Goal: Check status: Check status

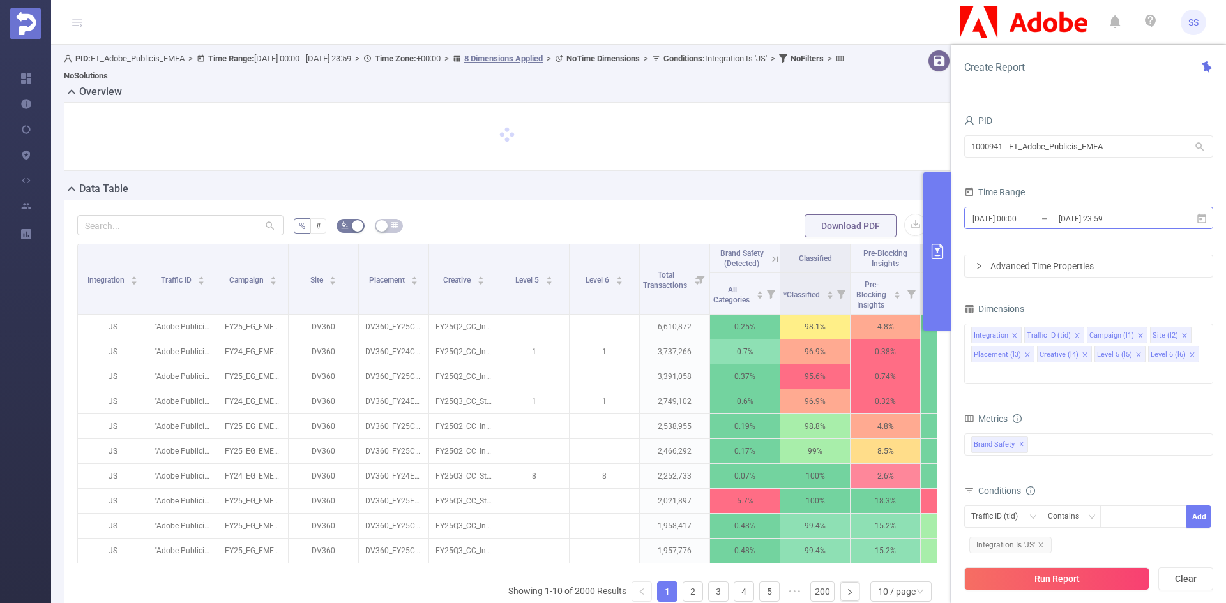
click at [1138, 226] on input "2025-08-24 23:59" at bounding box center [1108, 218] width 103 height 17
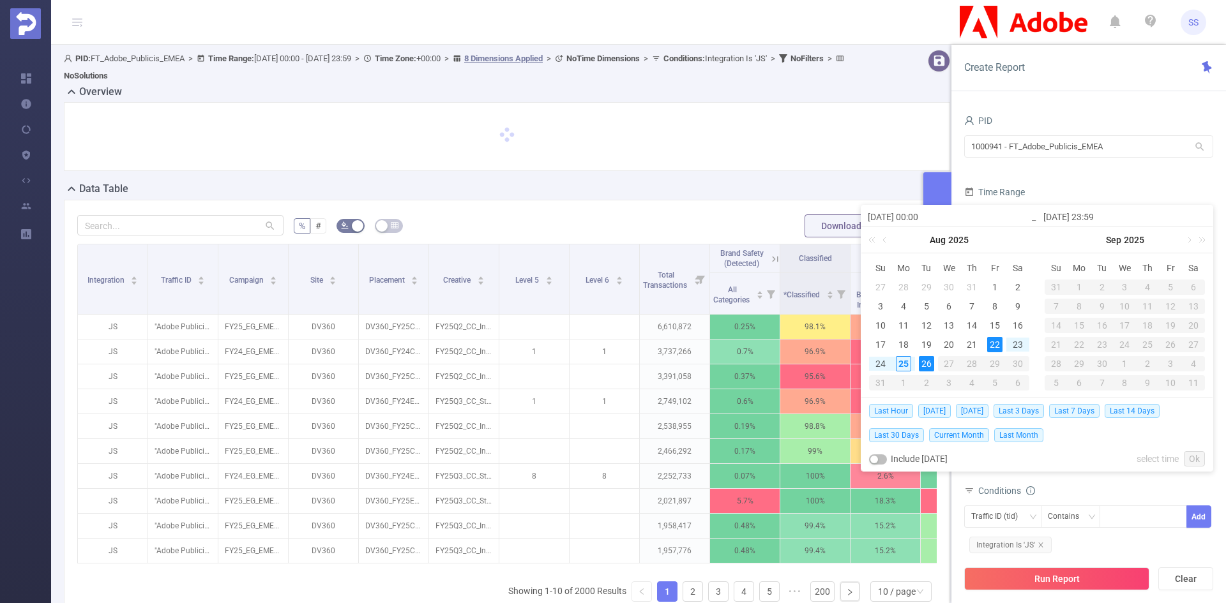
drag, startPoint x: 1037, startPoint y: 411, endPoint x: 1039, endPoint y: 419, distance: 8.4
click at [1038, 411] on span "Last 3 Days" at bounding box center [1018, 411] width 50 height 14
type input "2025-08-22 00:00"
type input "[DATE] 23:59"
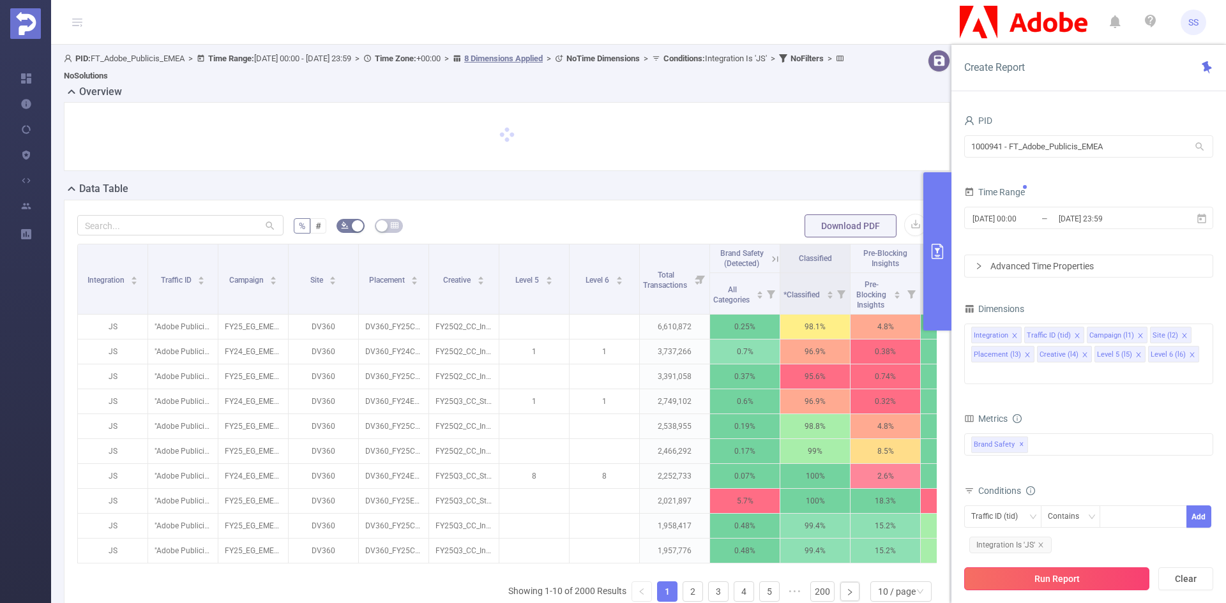
click at [1048, 585] on button "Run Report" at bounding box center [1056, 579] width 185 height 23
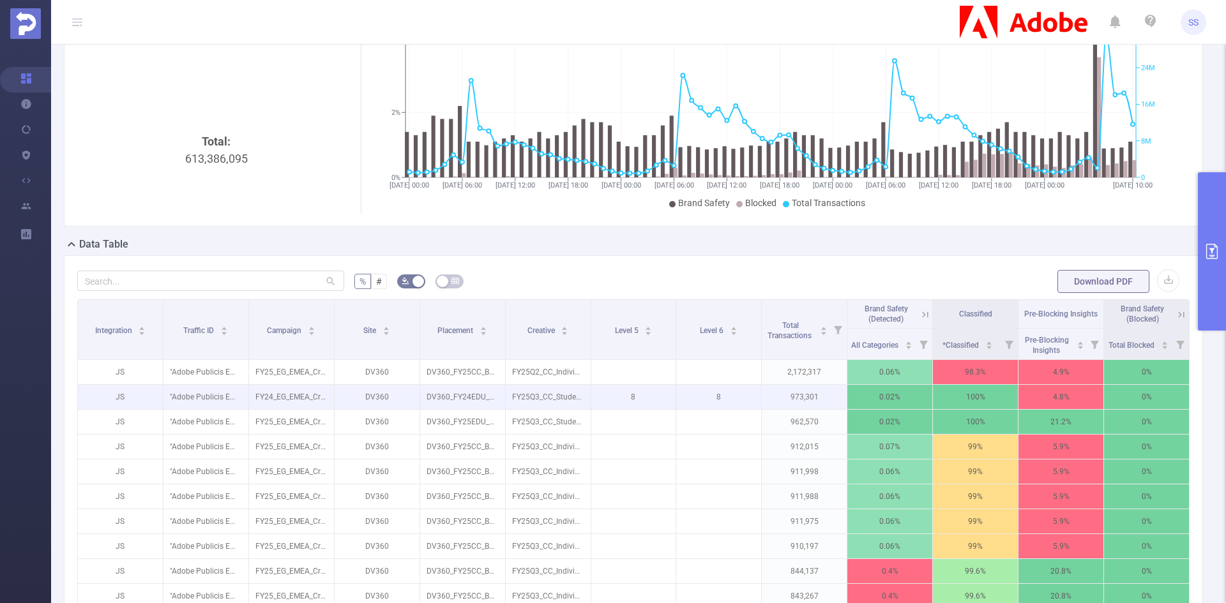
scroll to position [128, 0]
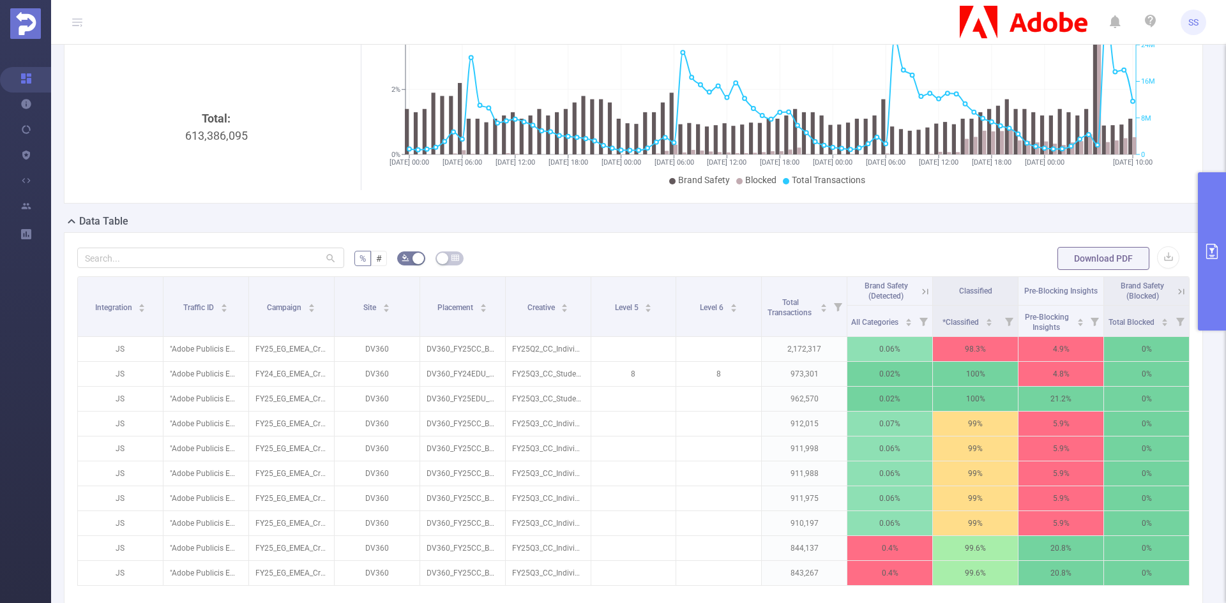
click at [922, 294] on icon at bounding box center [925, 292] width 6 height 6
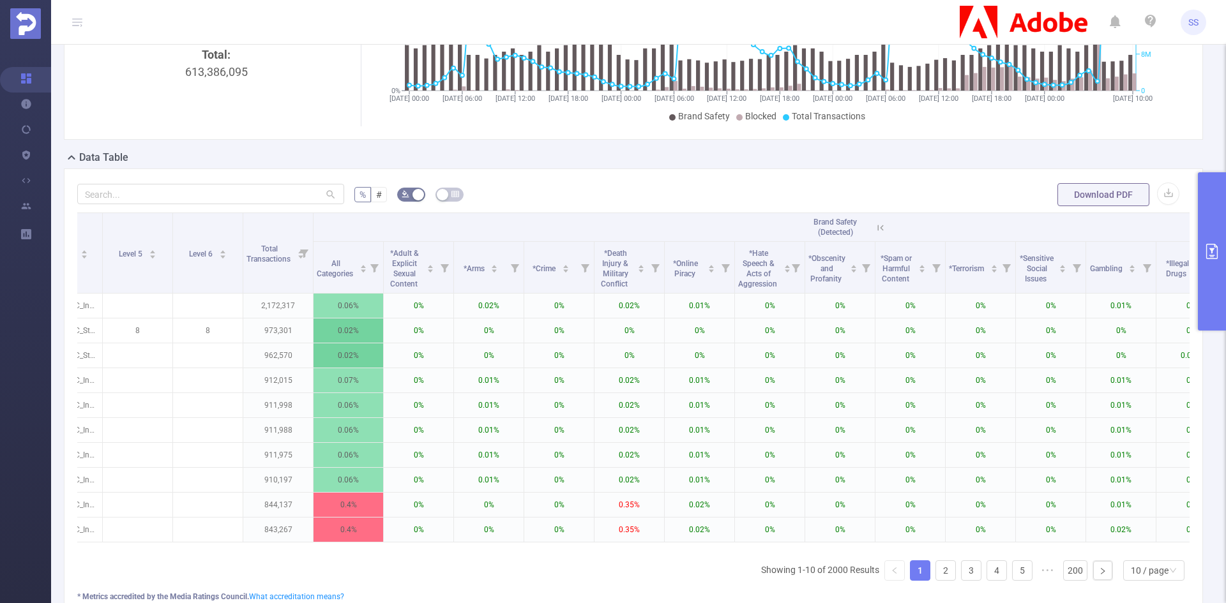
scroll to position [0, 402]
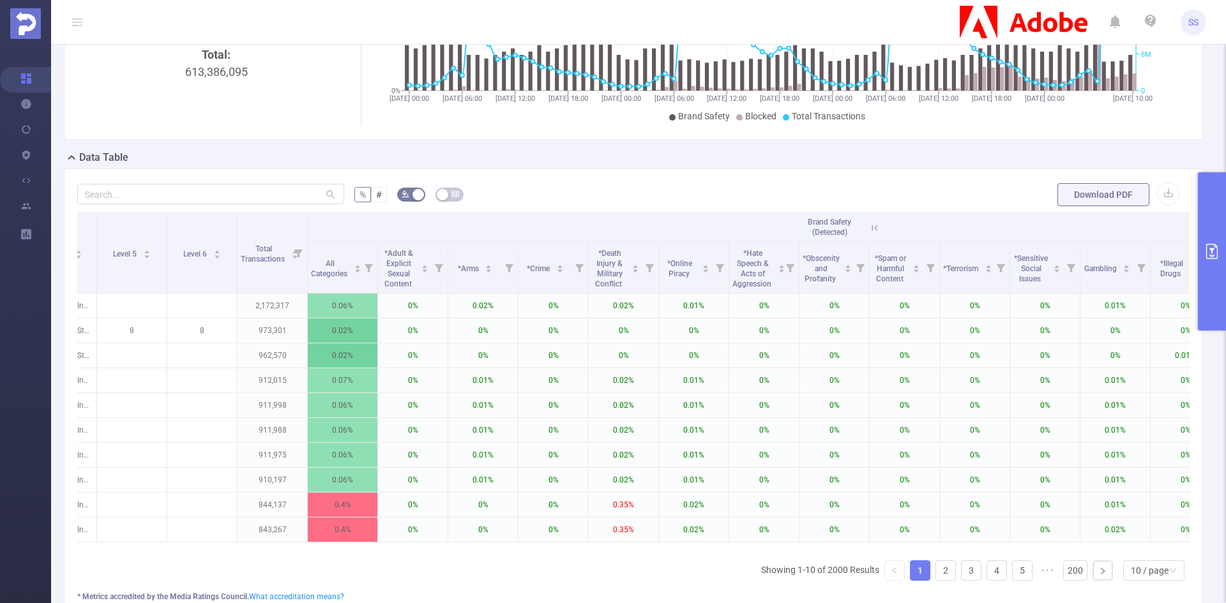
click at [883, 226] on th "Brand Safety (Detected)" at bounding box center [834, 227] width 1053 height 29
click at [879, 229] on icon at bounding box center [874, 227] width 11 height 11
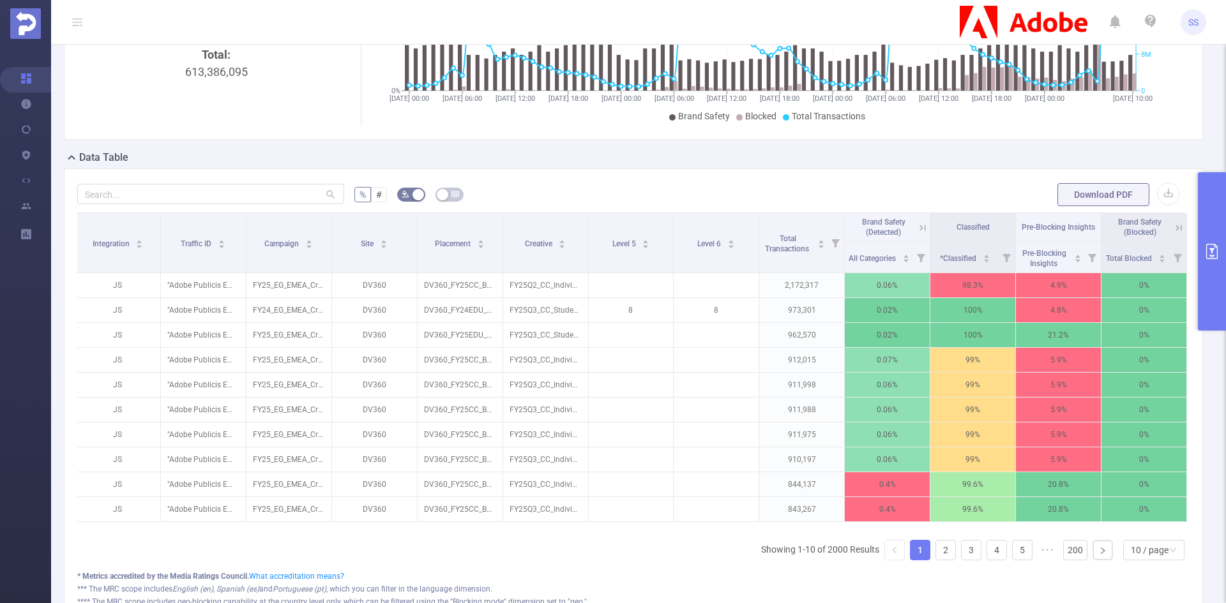
scroll to position [0, 3]
click at [939, 560] on link "2" at bounding box center [945, 550] width 19 height 19
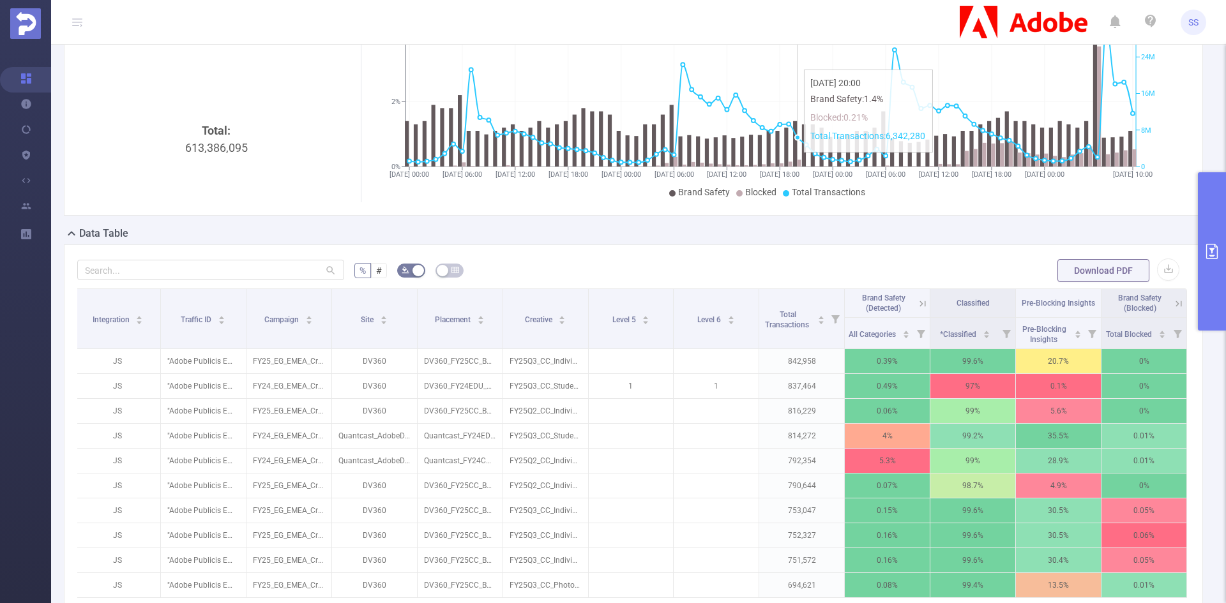
scroll to position [0, 0]
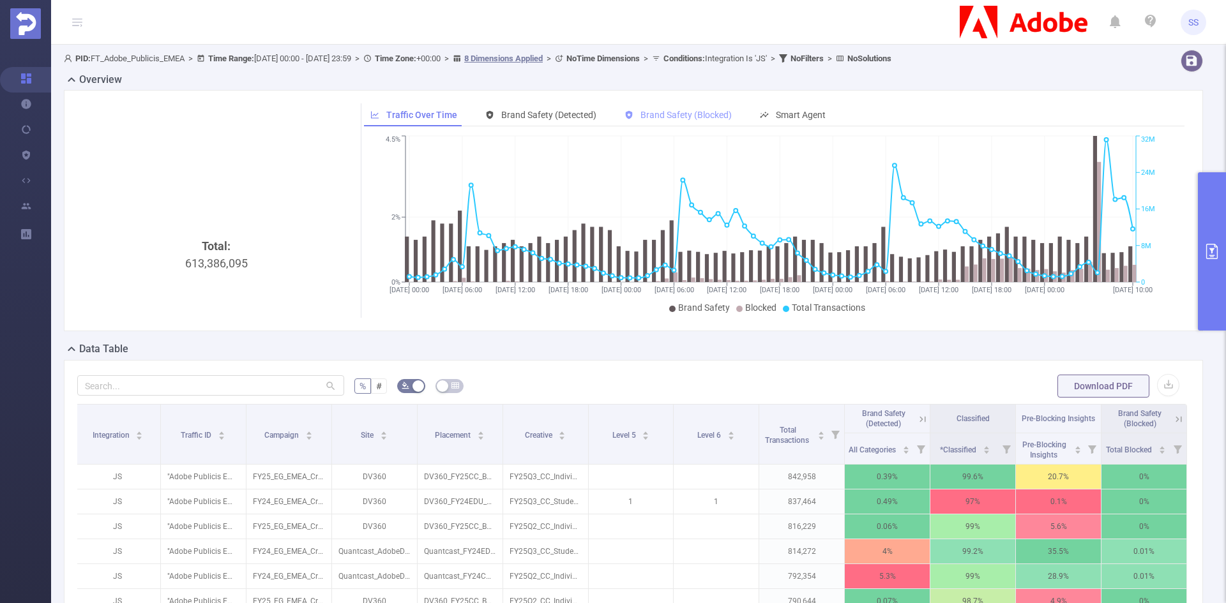
click at [652, 110] on span "Brand Safety (Blocked)" at bounding box center [685, 115] width 91 height 10
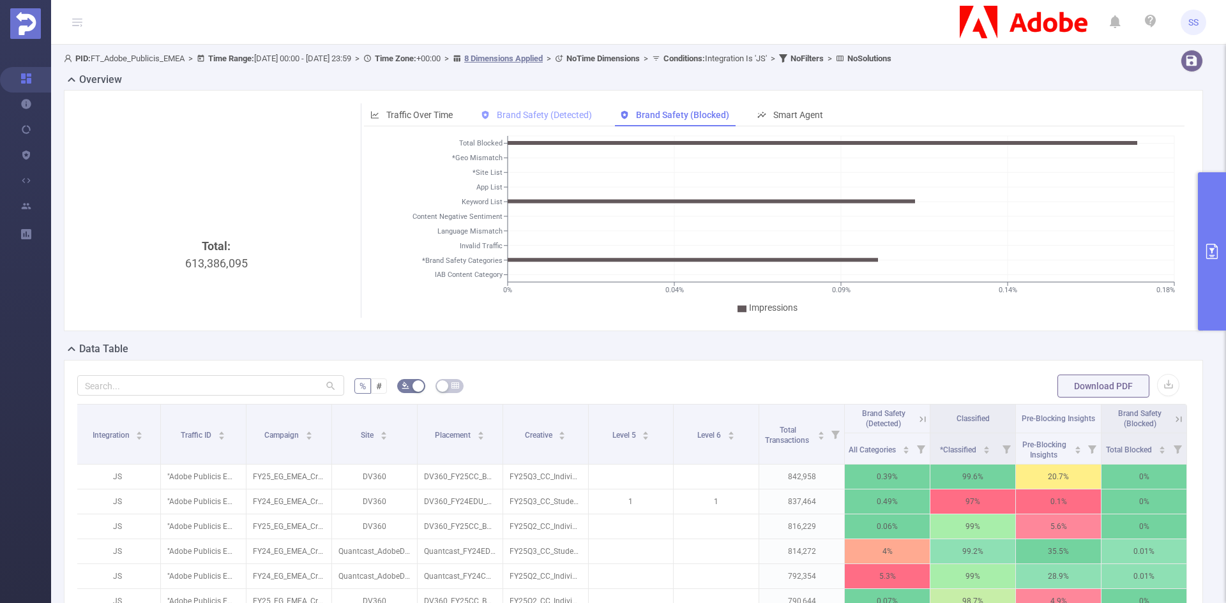
click at [566, 112] on span "Brand Safety (Detected)" at bounding box center [544, 115] width 95 height 10
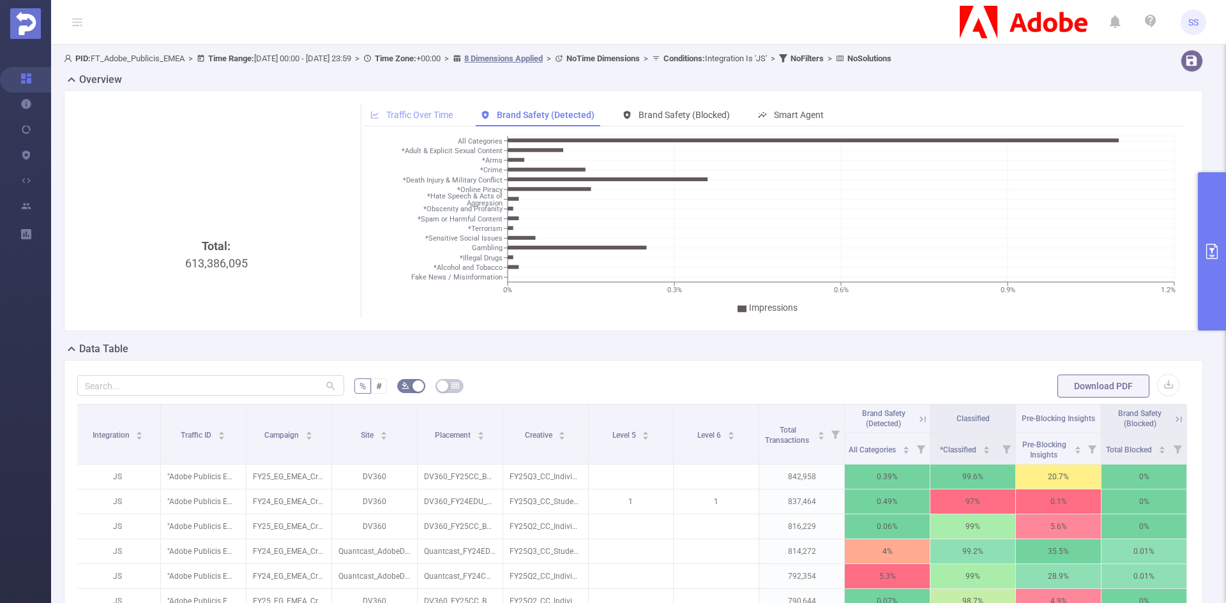
click at [442, 111] on span "Traffic Over Time" at bounding box center [419, 115] width 66 height 10
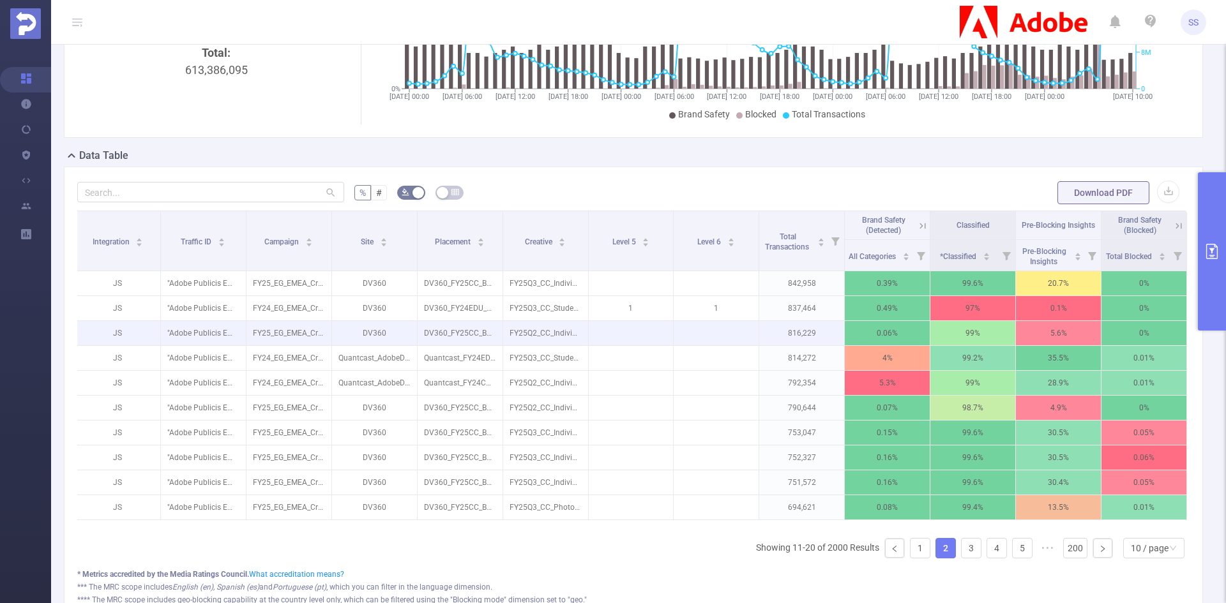
scroll to position [198, 0]
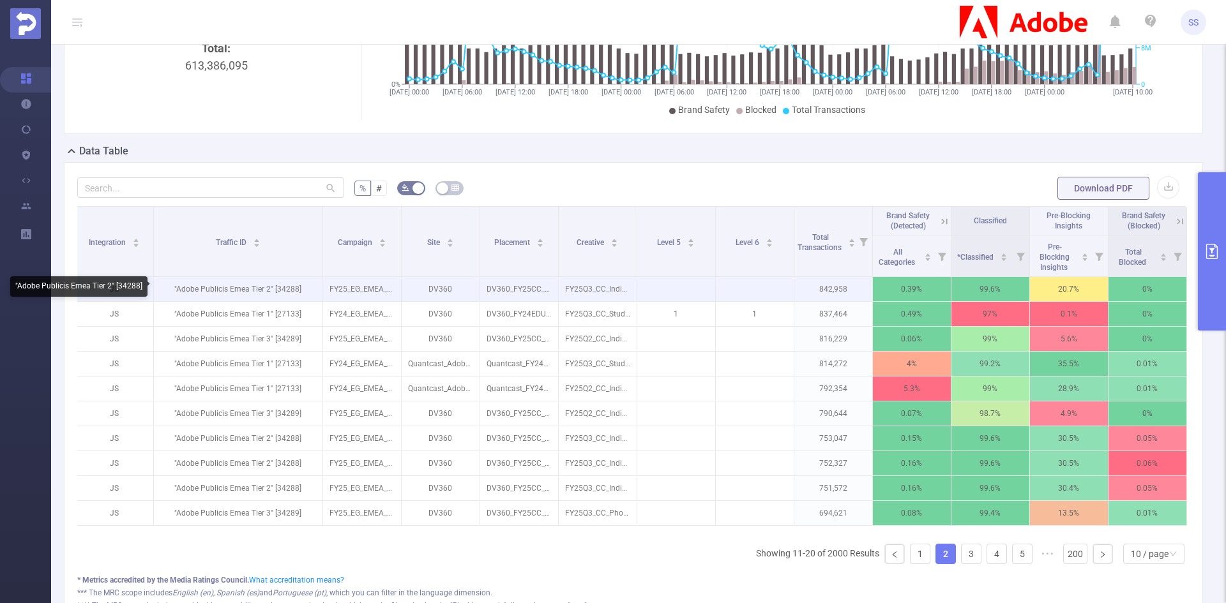
drag, startPoint x: 243, startPoint y: 260, endPoint x: 317, endPoint y: 287, distance: 78.5
click at [317, 287] on table "Integration Traffic ID Campaign Site Placement Creative Level 5 Level 6 Total T…" at bounding box center [631, 366] width 1112 height 320
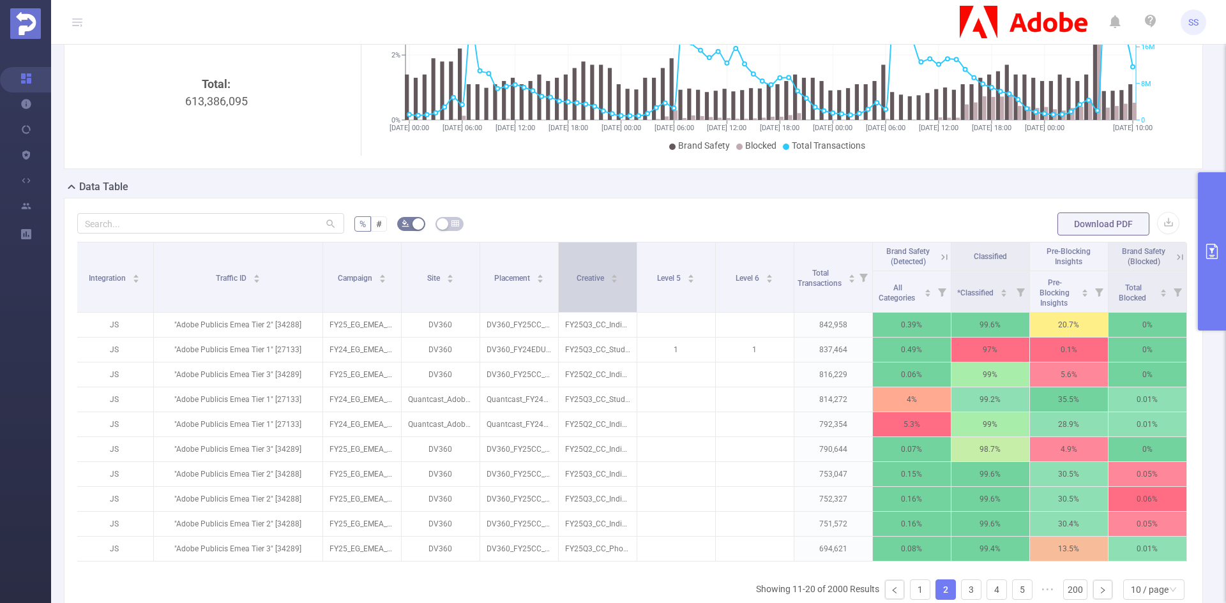
scroll to position [192, 0]
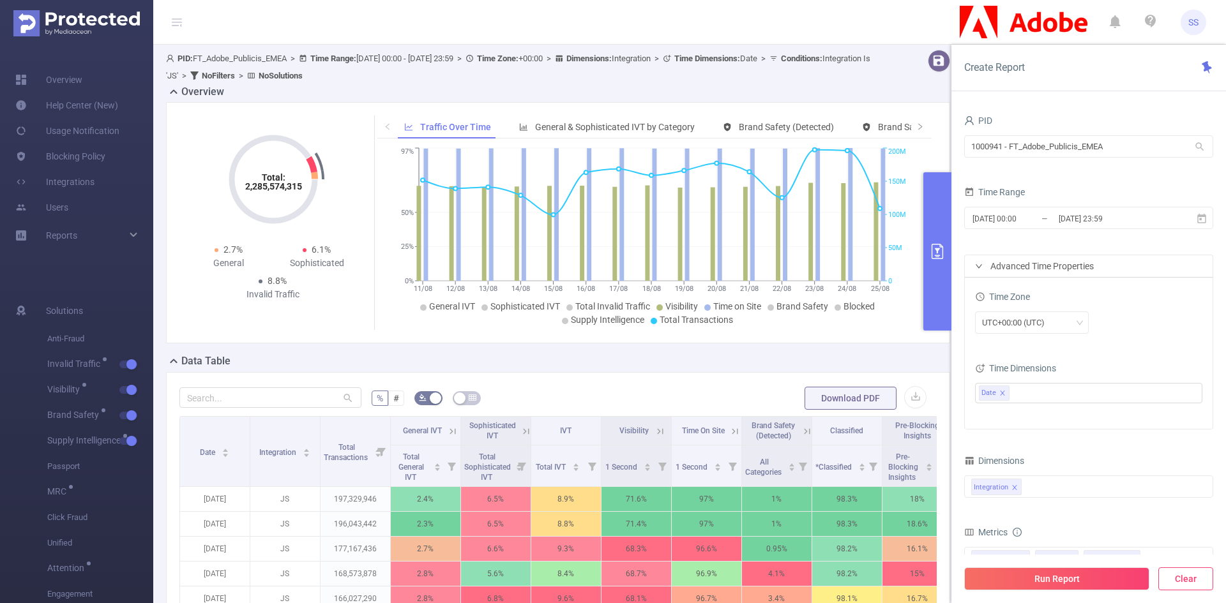
click at [1187, 585] on button "Clear" at bounding box center [1185, 579] width 55 height 23
type input "[DATE] 11:00"
type input "[DATE] 11:59"
drag, startPoint x: 1140, startPoint y: 142, endPoint x: 887, endPoint y: 142, distance: 252.2
click at [887, 142] on section "PID: FT_Adobe_Publicis_EMEA > Time Range: [DATE] 00:00 - [DATE] 23:59 > Time Zo…" at bounding box center [689, 466] width 1073 height 843
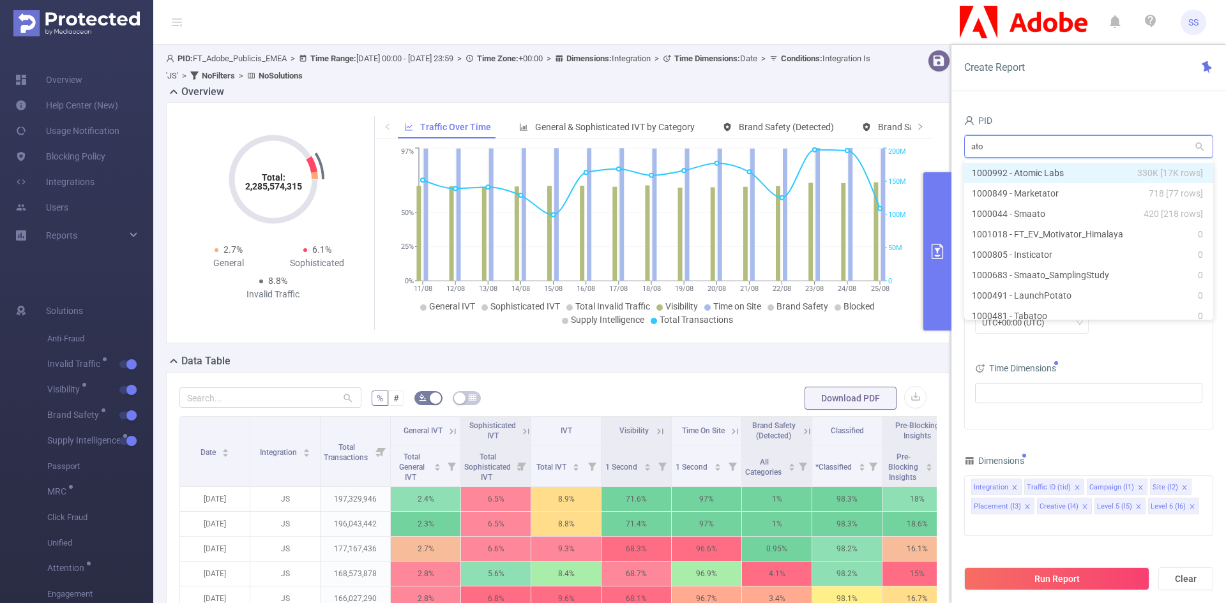
type input "atom"
click at [1057, 177] on li "1000992 - Atomic Labs 330K [17K rows]" at bounding box center [1088, 173] width 249 height 20
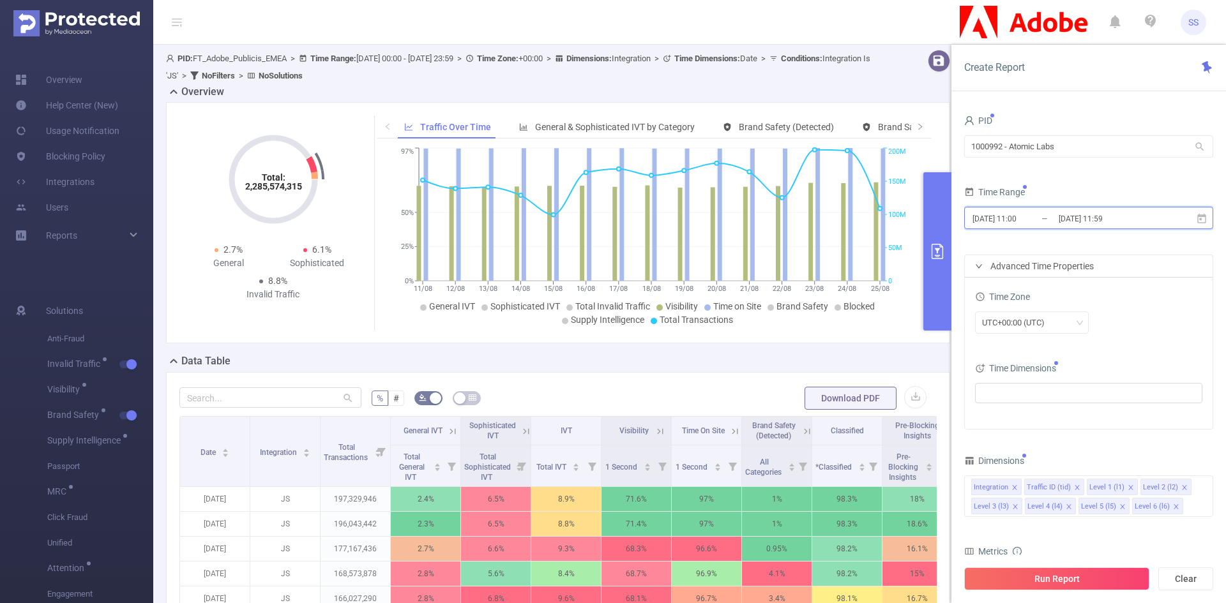
click at [1078, 227] on span "[DATE] 11:00 _ [DATE] 11:59" at bounding box center [1088, 218] width 249 height 22
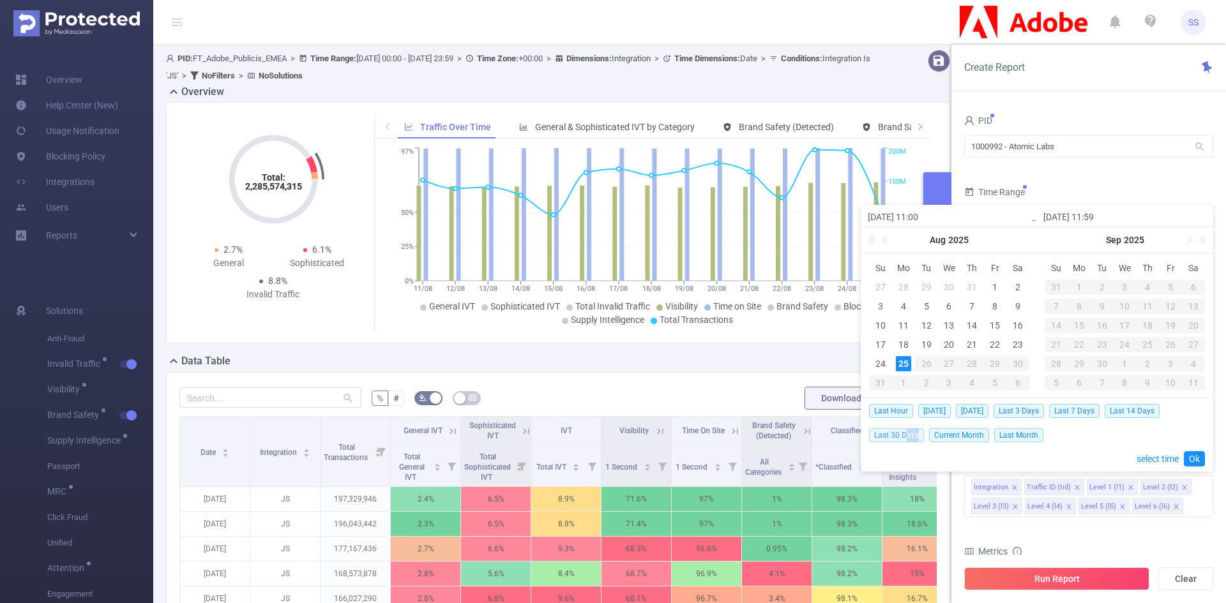
click at [907, 439] on div "Last Hour [DATE] [DATE] Last 3 Days Last 7 Days Last 14 Days Last 30 Days Curre…" at bounding box center [1037, 422] width 336 height 49
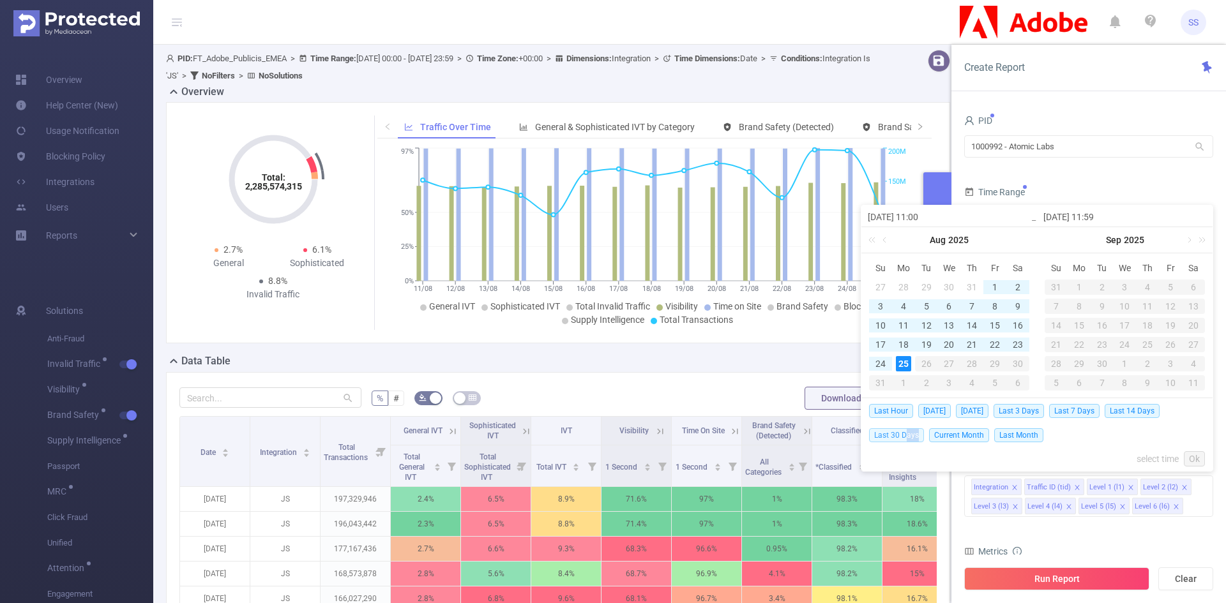
click at [907, 436] on span "Last 30 Days" at bounding box center [896, 435] width 55 height 14
type input "[DATE] 00:00"
type input "[DATE] 23:59"
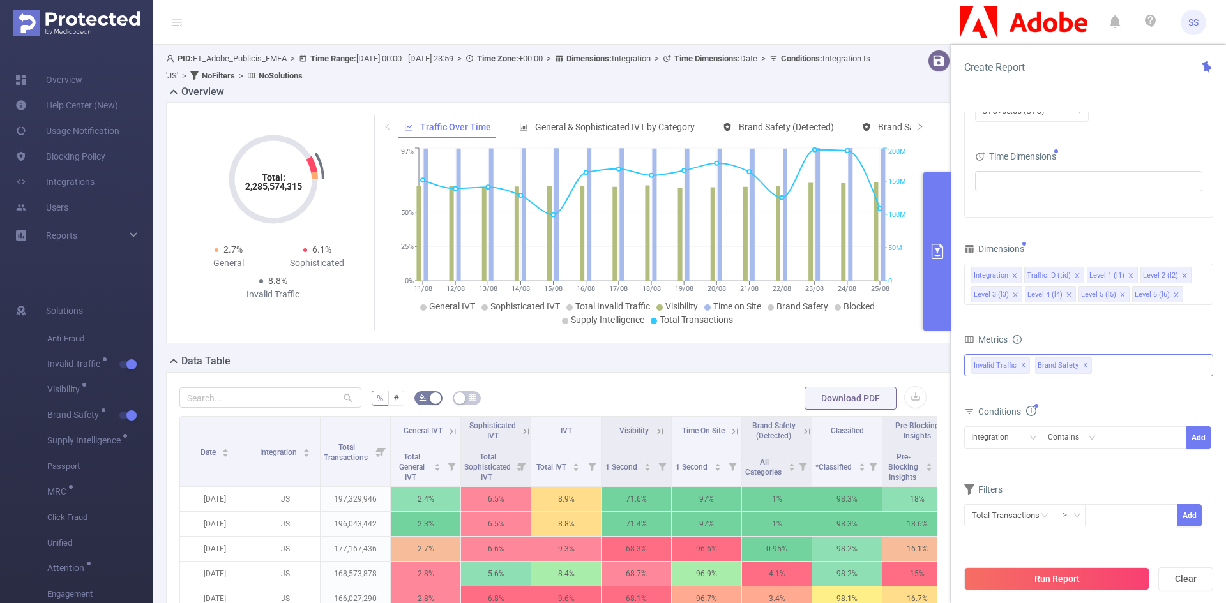
click at [1083, 366] on span "✕" at bounding box center [1085, 365] width 5 height 15
click at [1065, 580] on button "Run Report" at bounding box center [1056, 579] width 185 height 23
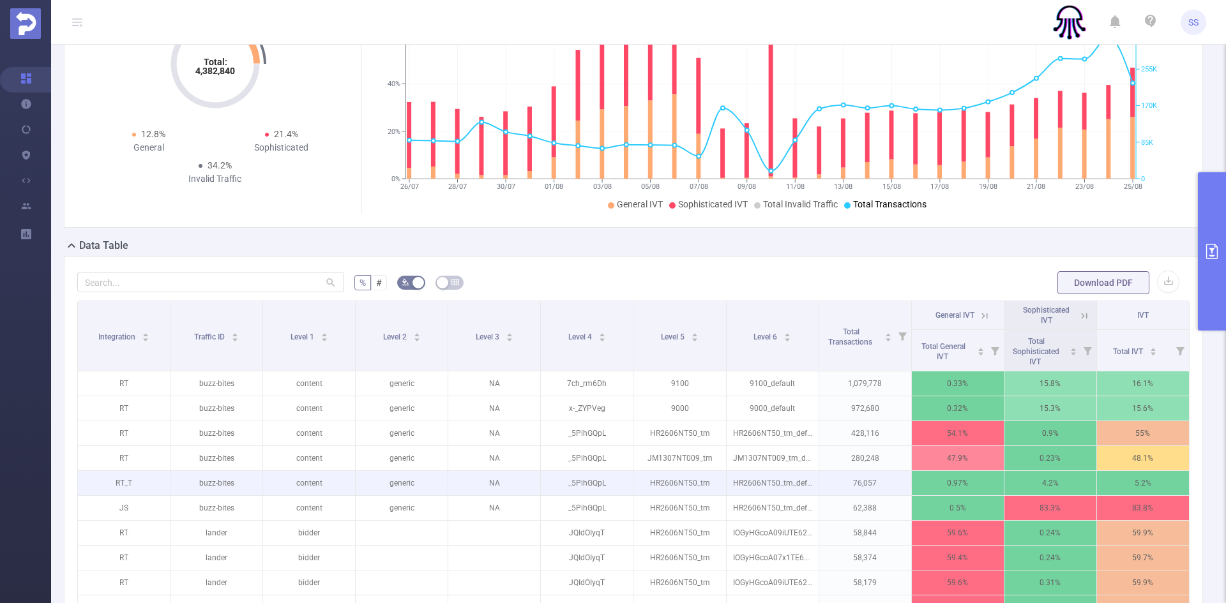
scroll to position [192, 0]
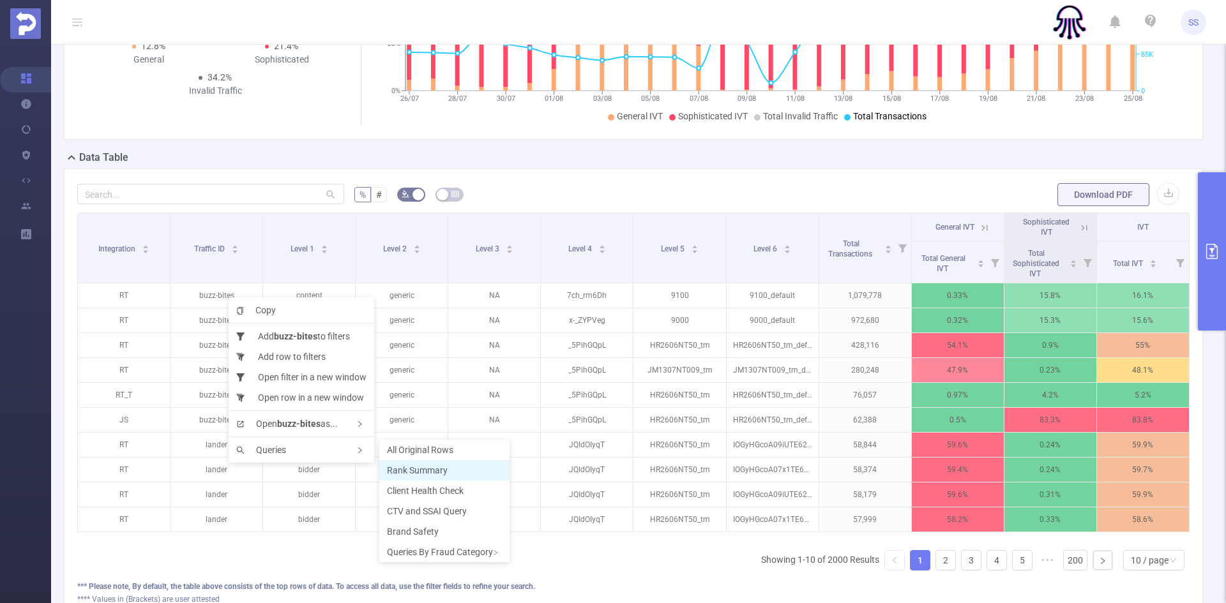
click at [426, 470] on span "Rank Summary" at bounding box center [417, 470] width 61 height 10
